Goal: Task Accomplishment & Management: Complete application form

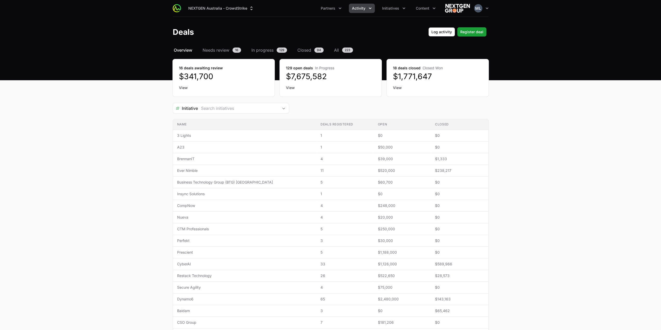
click at [482, 29] on span "Register deal" at bounding box center [471, 32] width 23 height 6
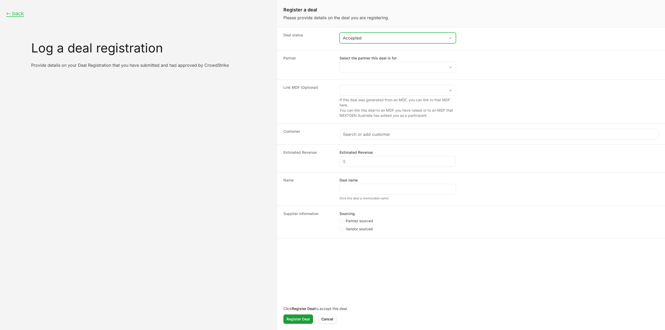
drag, startPoint x: 443, startPoint y: 40, endPoint x: 441, endPoint y: 42, distance: 2.8
click at [443, 41] on div "Accepted" at bounding box center [394, 38] width 102 height 6
click at [404, 59] on li "Awaiting Approval" at bounding box center [397, 58] width 115 height 9
click at [394, 63] on input "Select the partner this deal is for:" at bounding box center [392, 67] width 105 height 10
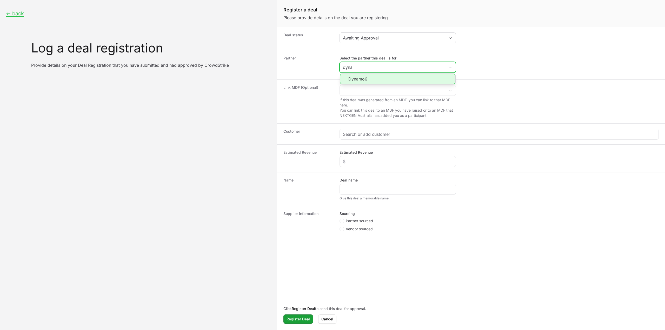
click at [366, 80] on li "Dynamo6" at bounding box center [397, 79] width 115 height 10
type input "Dynamo6"
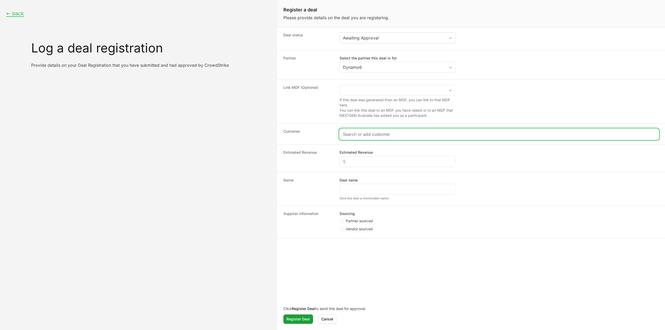
click at [361, 132] on input "Create activity form" at bounding box center [499, 134] width 312 height 6
paste input "[DOMAIN_NAME]"
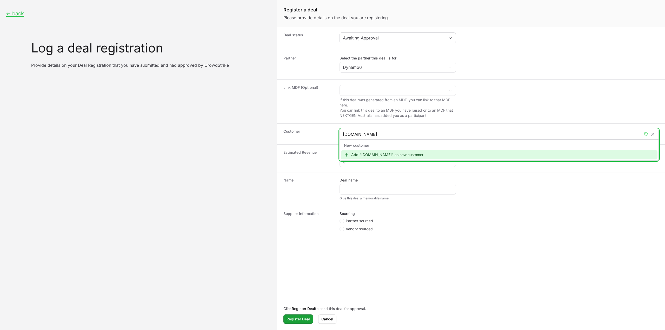
type input "[DOMAIN_NAME]"
click at [389, 156] on div "Add "[DOMAIN_NAME]" as new customer" at bounding box center [499, 154] width 316 height 9
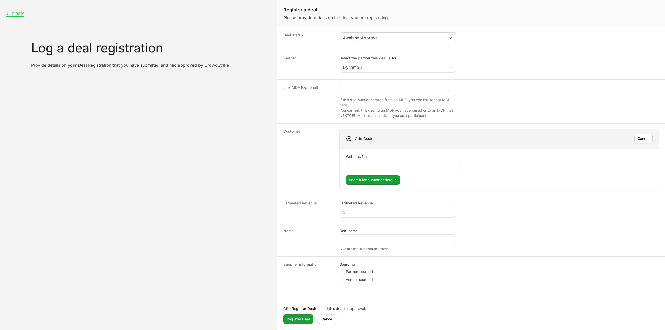
click at [371, 166] on input "Website/Email" at bounding box center [404, 166] width 110 height 6
type input "[DOMAIN_NAME]"
click at [369, 186] on div "Website/Email [DOMAIN_NAME] Search for customer details" at bounding box center [498, 169] width 319 height 41
click at [372, 179] on span "Search for customer details" at bounding box center [373, 180] width 48 height 6
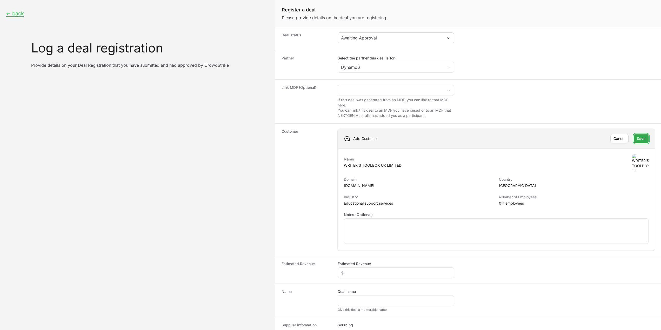
click at [641, 140] on span "Save" at bounding box center [641, 139] width 9 height 6
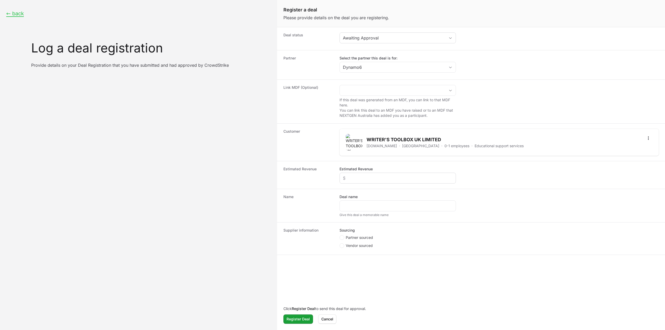
click at [380, 174] on div "Create activity form" at bounding box center [397, 178] width 116 height 11
click at [386, 176] on input "Estimated Revenue" at bounding box center [398, 178] width 110 height 6
type input "$20,000"
drag, startPoint x: 369, startPoint y: 137, endPoint x: 407, endPoint y: 137, distance: 37.9
click at [407, 137] on h2 "WRITER'S TOOLBOX UK LIMITED" at bounding box center [444, 139] width 157 height 7
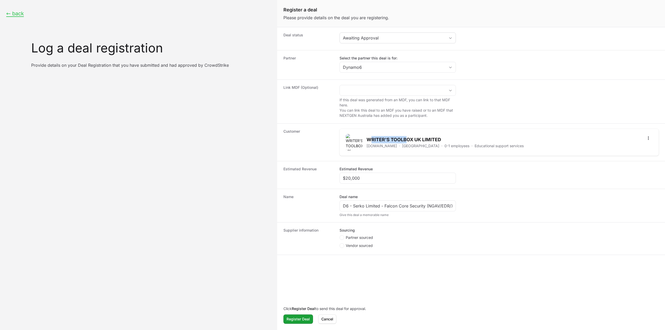
click at [407, 137] on h2 "WRITER'S TOOLBOX UK LIMITED" at bounding box center [444, 139] width 157 height 7
drag, startPoint x: 414, startPoint y: 138, endPoint x: 367, endPoint y: 136, distance: 46.5
click at [367, 136] on h2 "WRITER'S TOOLBOX UK LIMITED" at bounding box center [444, 139] width 157 height 7
copy h2 "WRITER'S TOOLBOX"
click at [363, 201] on div "D6 - Serko Limited - Falcon Core Security (NGAV/EDR/XDR)" at bounding box center [397, 205] width 116 height 11
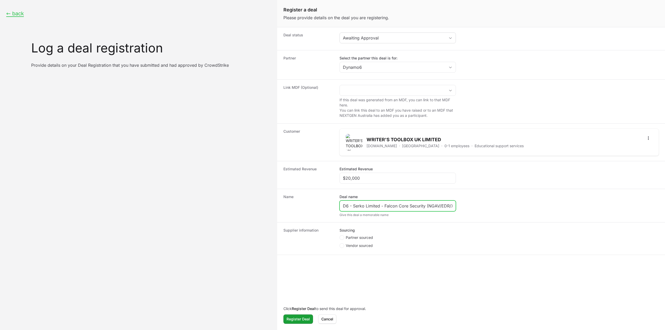
drag, startPoint x: 353, startPoint y: 206, endPoint x: 379, endPoint y: 205, distance: 26.5
click at [379, 205] on input "D6 - Serko Limited - Falcon Core Security (NGAV/EDR/XDR)" at bounding box center [398, 206] width 110 height 6
paste input "WRITER'S TOOLBOX"
drag, startPoint x: 413, startPoint y: 204, endPoint x: 459, endPoint y: 202, distance: 45.5
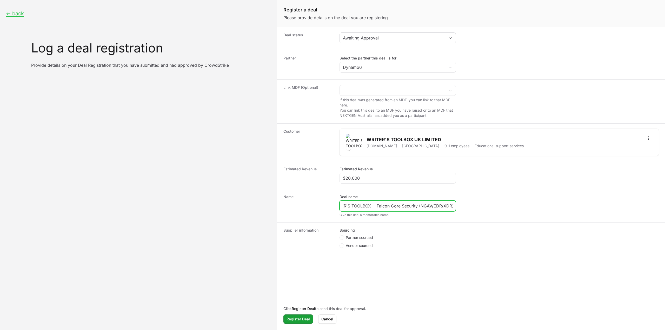
click at [459, 202] on dd "Deal name D6 - WRITER'S TOOLBOX - Falcon Core Security (NGAV/EDR/XDR) Give this…" at bounding box center [498, 205] width 319 height 23
type input "D6 - WRITER'S TOOLBOX - Falcon Complete"
click at [355, 235] on span "Partner sourced" at bounding box center [359, 237] width 27 height 5
click at [340, 235] on input "Partner sourced" at bounding box center [339, 235] width 1 height 1
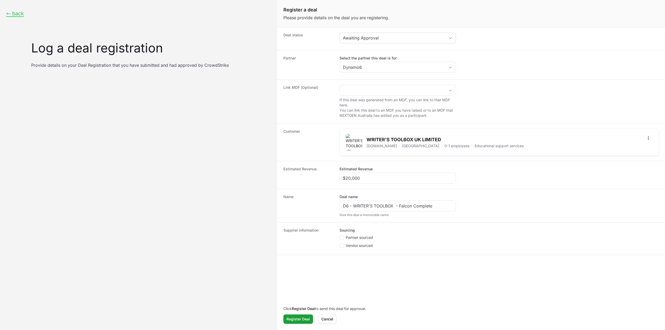
radio input "true"
click at [357, 238] on span "Partner sourced" at bounding box center [359, 237] width 27 height 5
click at [340, 236] on input "Partner sourced" at bounding box center [339, 235] width 1 height 1
click at [356, 266] on input "Deal registration code" at bounding box center [398, 265] width 110 height 6
paste input "DR-e8039995"
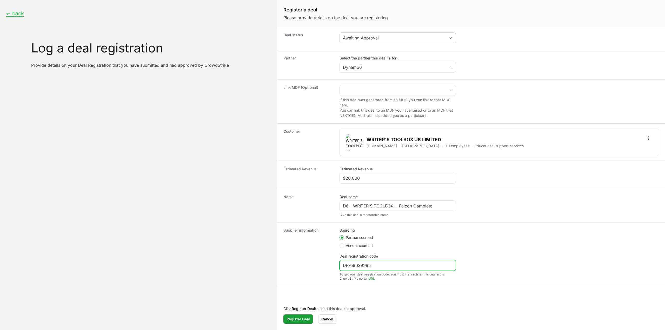
type input "DR-e8039995"
click at [303, 254] on dt "Supplier information" at bounding box center [308, 254] width 50 height 53
click at [299, 321] on span "Register Deal" at bounding box center [297, 319] width 23 height 6
